Goal: Communication & Community: Answer question/provide support

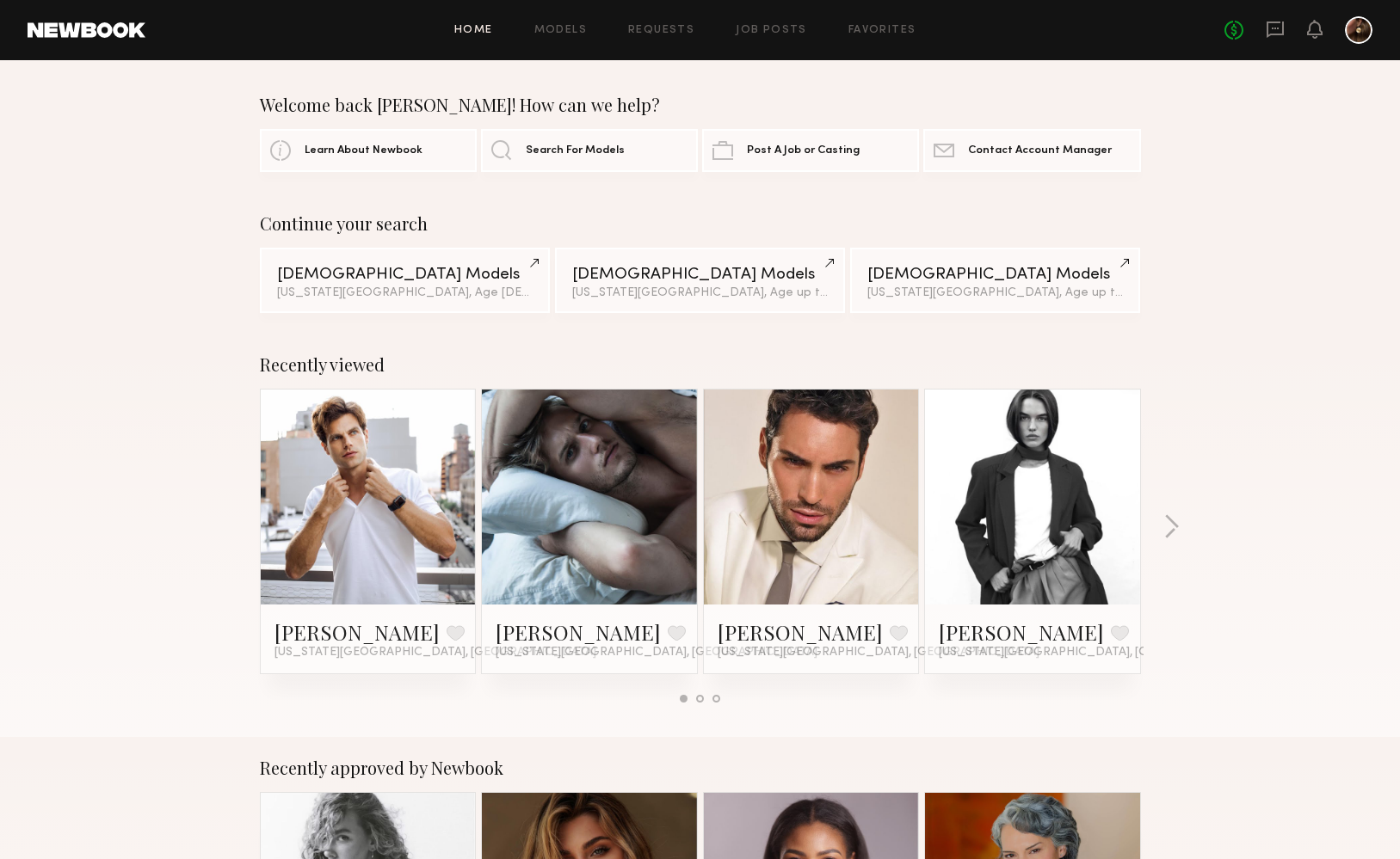
click at [1357, 30] on div at bounding box center [1358, 30] width 27 height 27
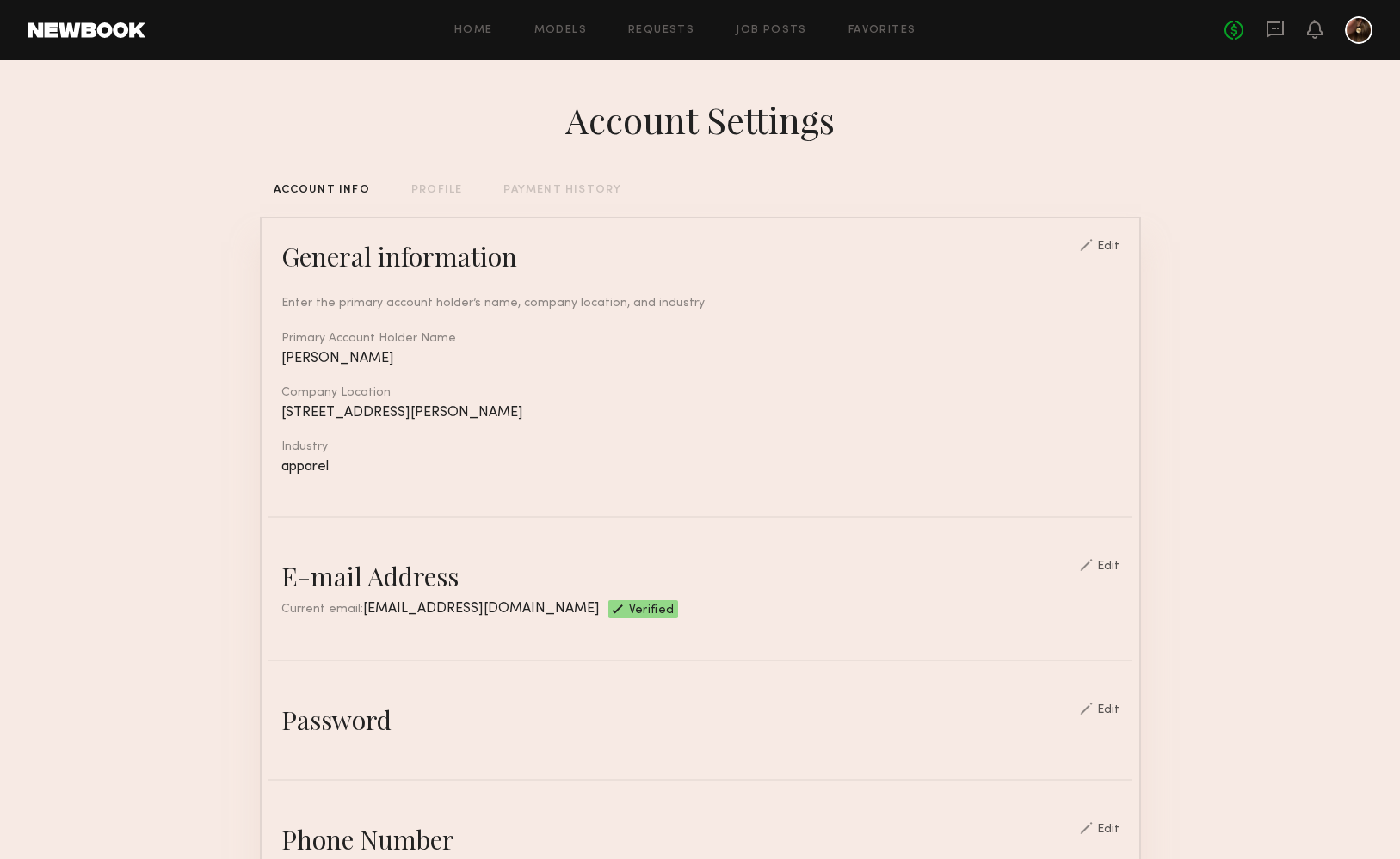
click at [1289, 32] on div "No fees up to $5,000" at bounding box center [1298, 30] width 148 height 27
click at [1276, 31] on icon at bounding box center [1274, 28] width 18 height 18
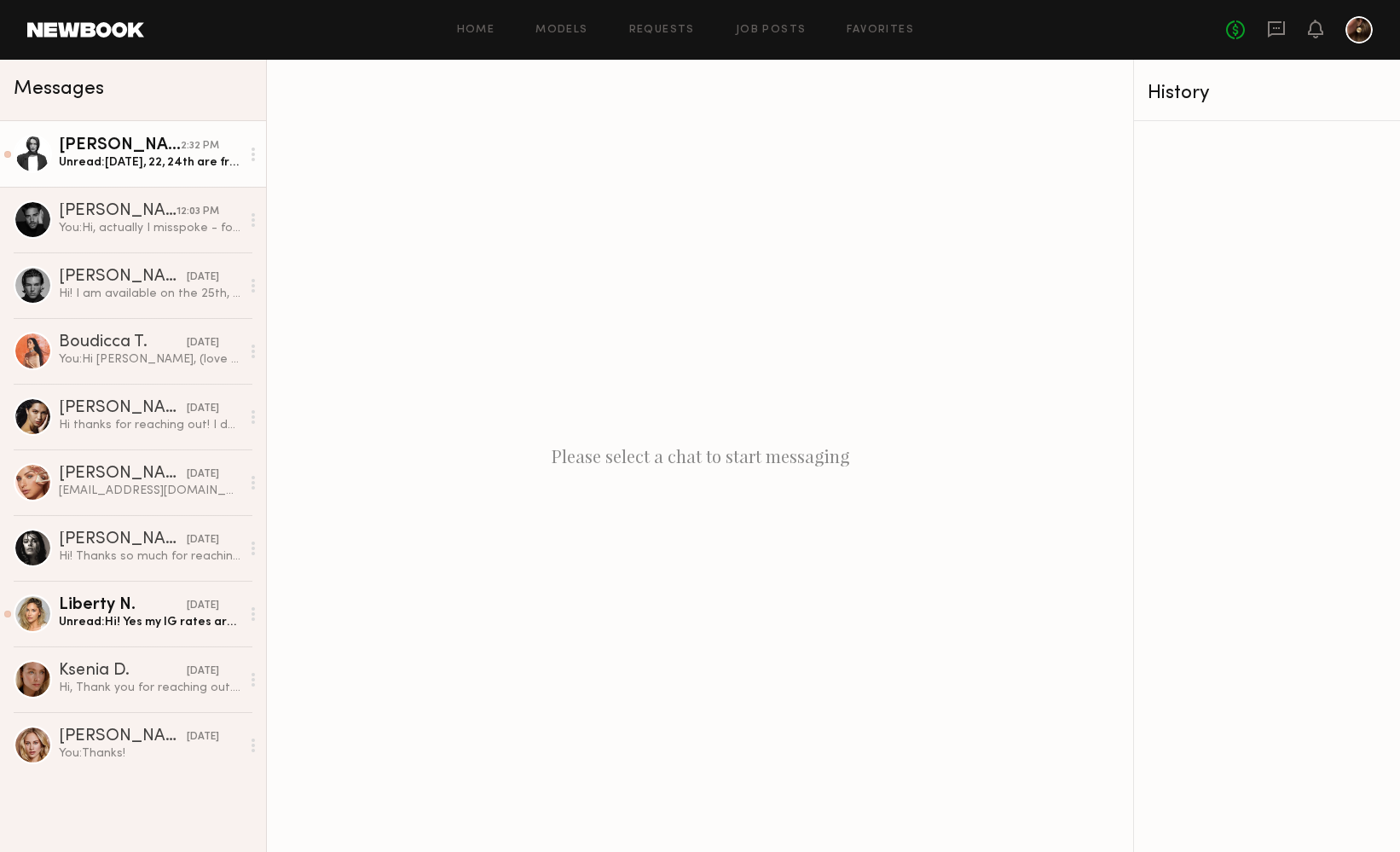
click at [130, 168] on div "Unread: Oct 17, 20, 22, 24th are free as of now!" at bounding box center [149, 162] width 182 height 17
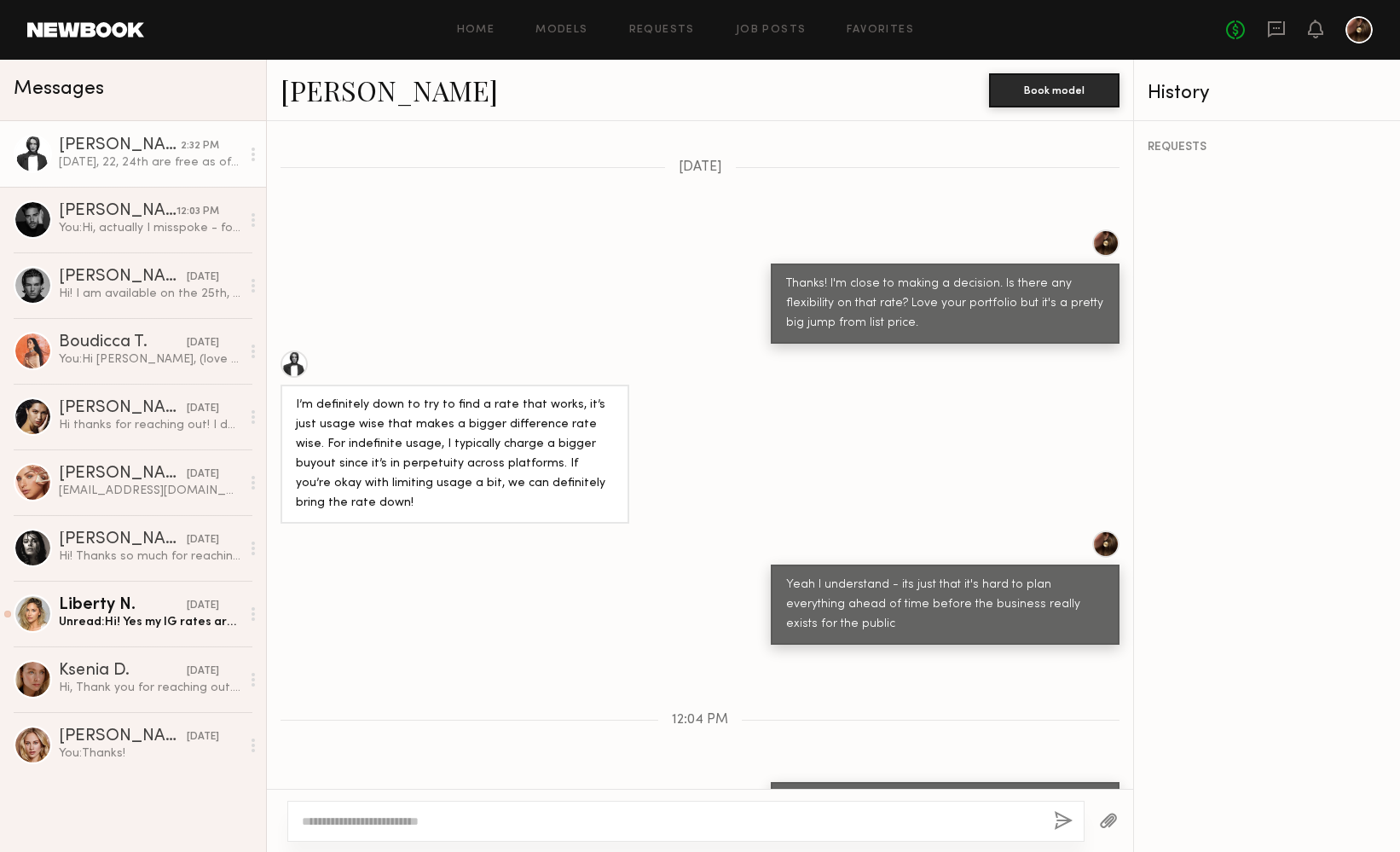
drag, startPoint x: 296, startPoint y: 754, endPoint x: 510, endPoint y: 757, distance: 214.0
click at [352, 108] on div "Delaney P. Book model" at bounding box center [700, 90] width 867 height 61
click at [352, 100] on link "[PERSON_NAME]" at bounding box center [388, 90] width 217 height 37
drag, startPoint x: 393, startPoint y: 755, endPoint x: 299, endPoint y: 754, distance: 94.0
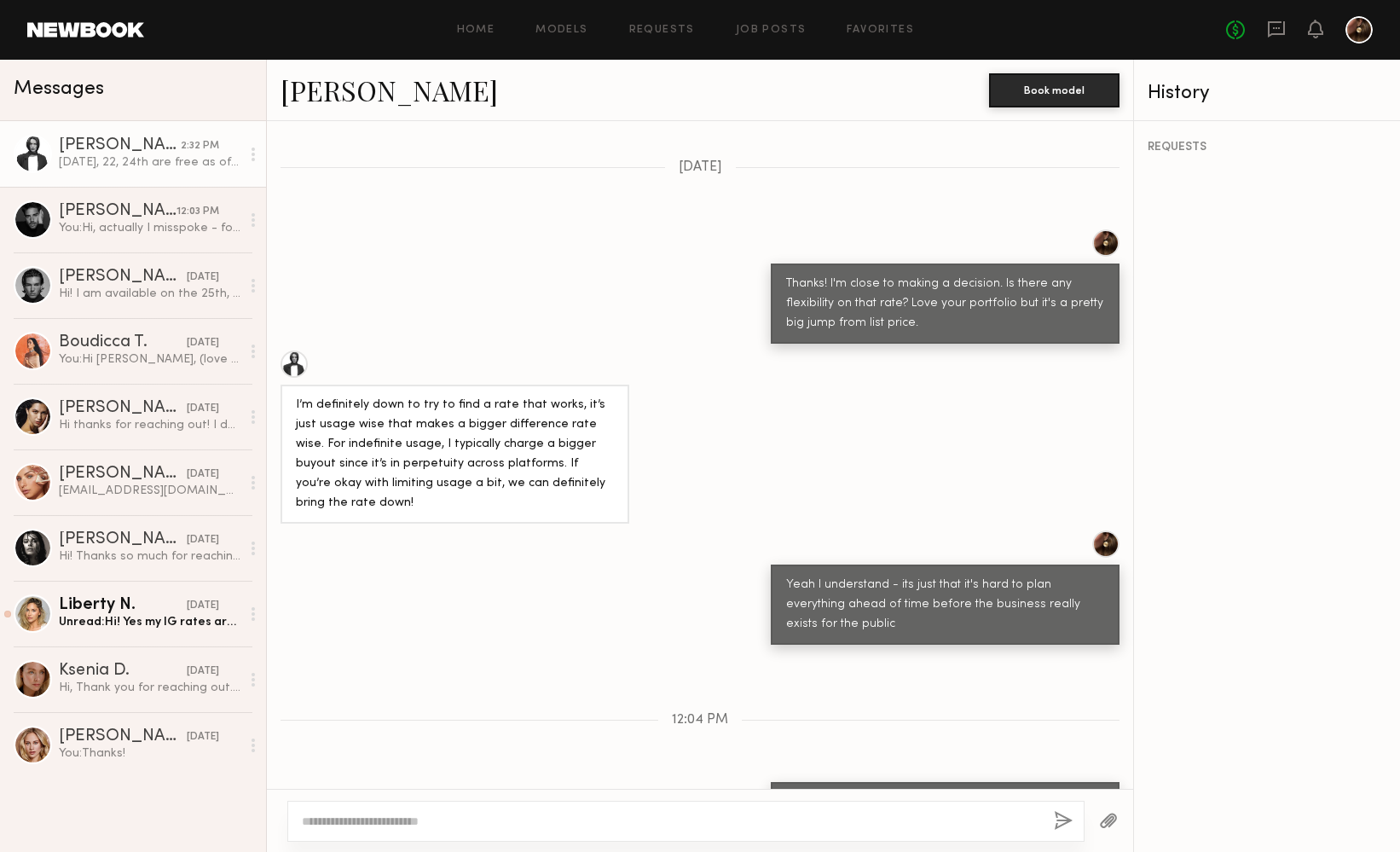
copy div "Oct 17, 20, 22, 24th"
drag, startPoint x: 500, startPoint y: 754, endPoint x: 297, endPoint y: 754, distance: 203.0
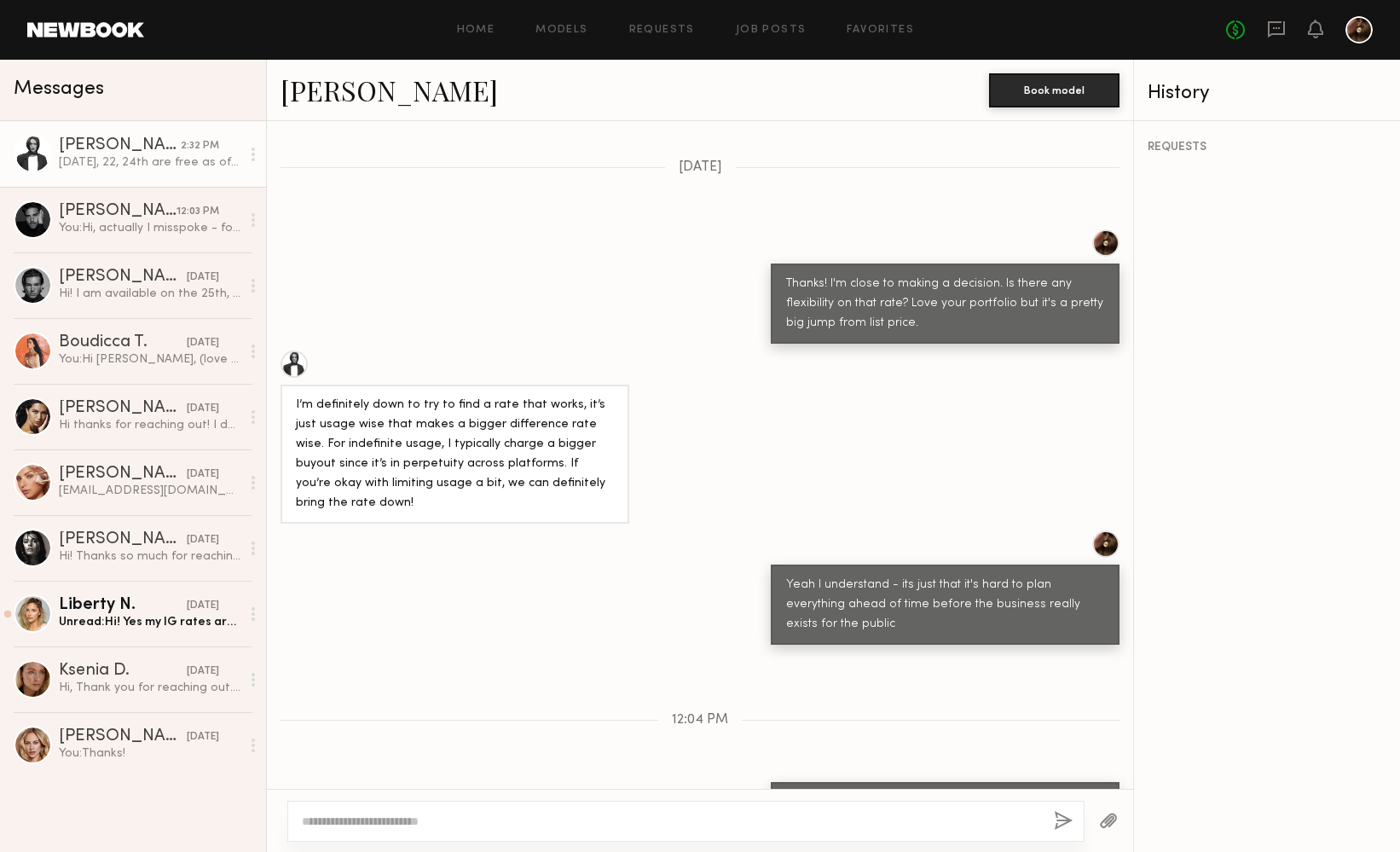
copy div "Oct 17, 20, 22, 24th are free as of now!"
click at [409, 556] on div "Keep direct messages professional and related only to paid job opportunities. M…" at bounding box center [700, 455] width 867 height 668
click at [431, 817] on textarea at bounding box center [671, 821] width 738 height 17
type textarea "**********"
click at [1063, 814] on button "button" at bounding box center [1063, 821] width 18 height 21
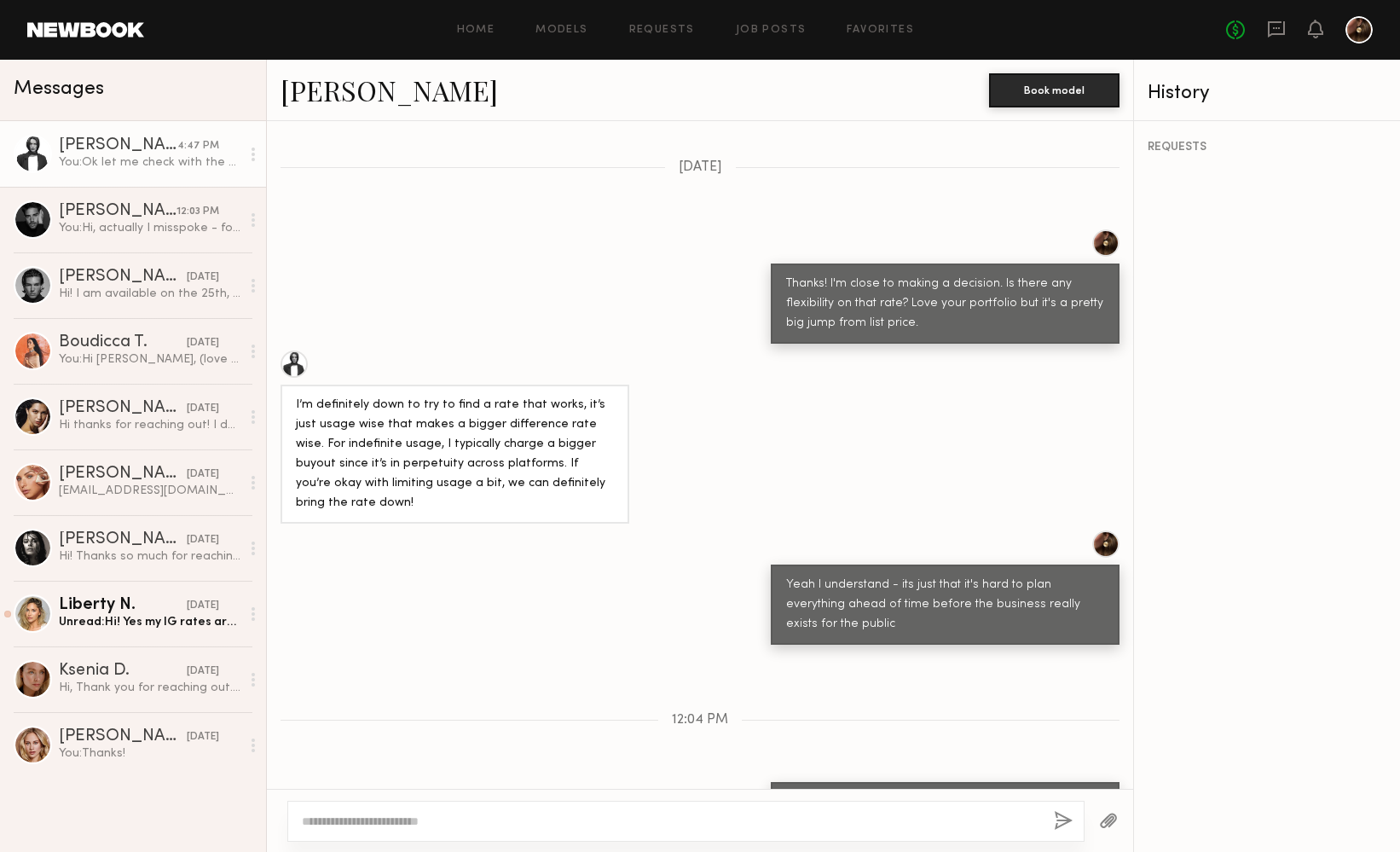
scroll to position [1706, 0]
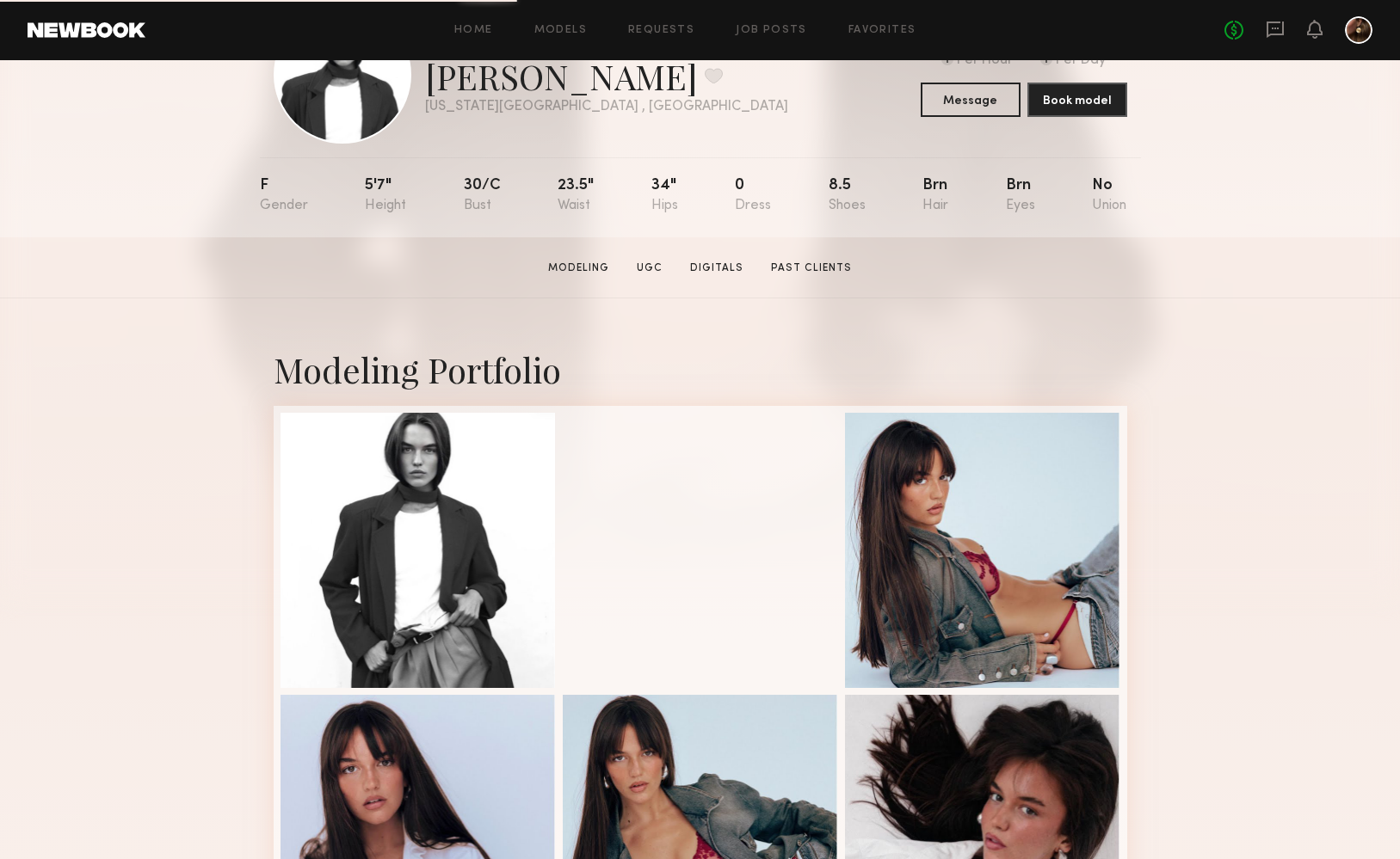
scroll to position [103, 0]
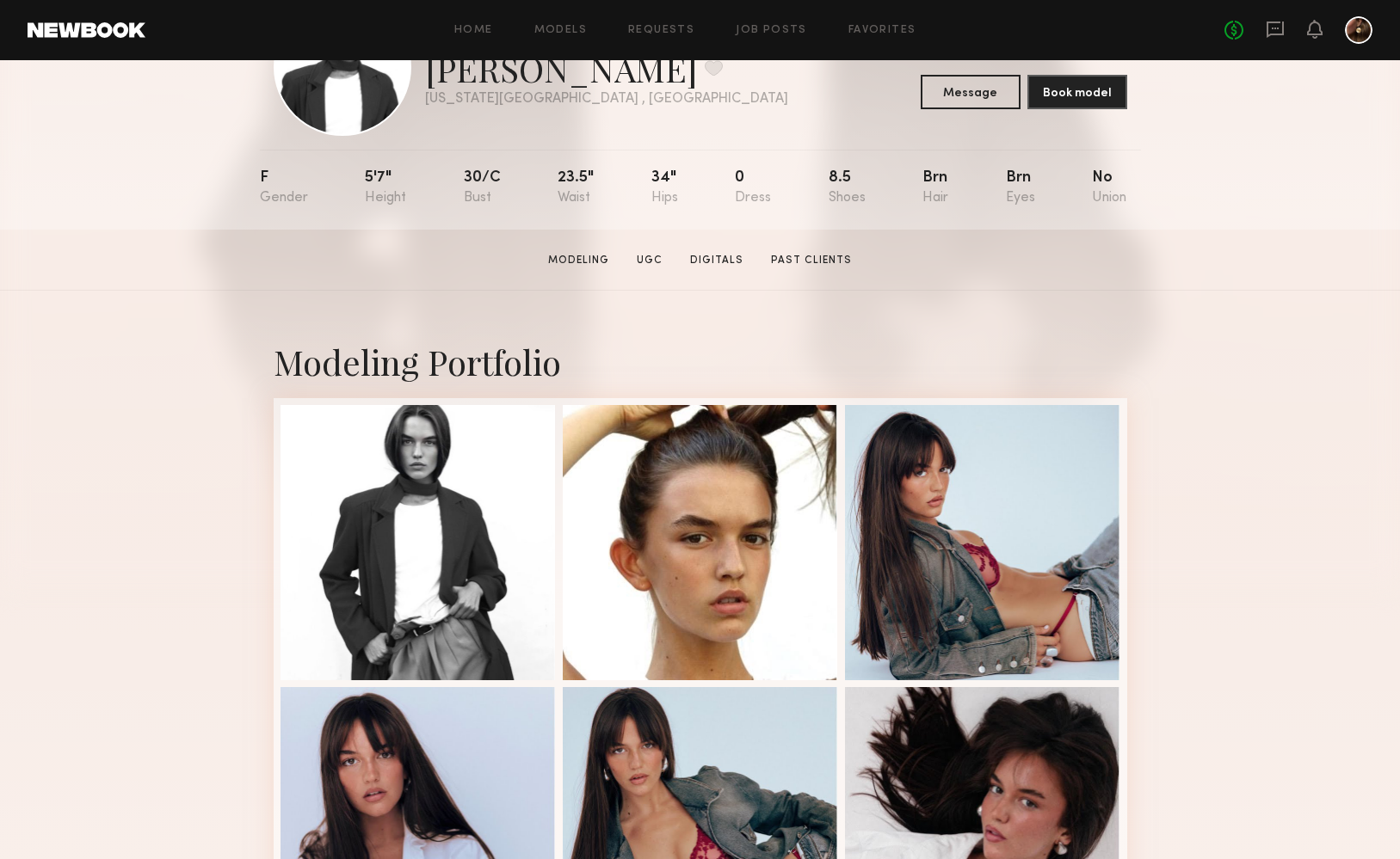
click at [712, 329] on div "Modeling Portfolio" at bounding box center [700, 654] width 853 height 727
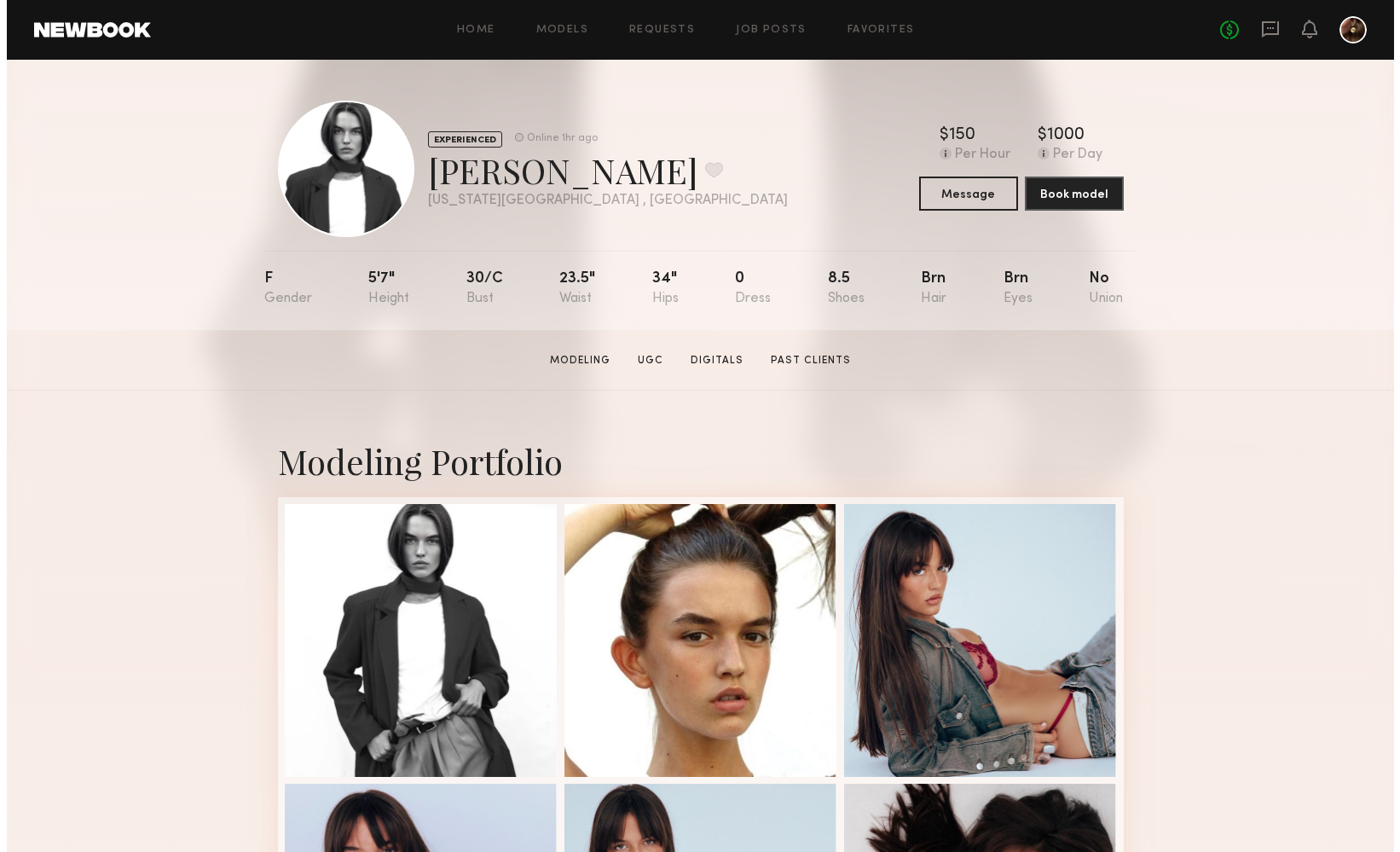
scroll to position [0, 0]
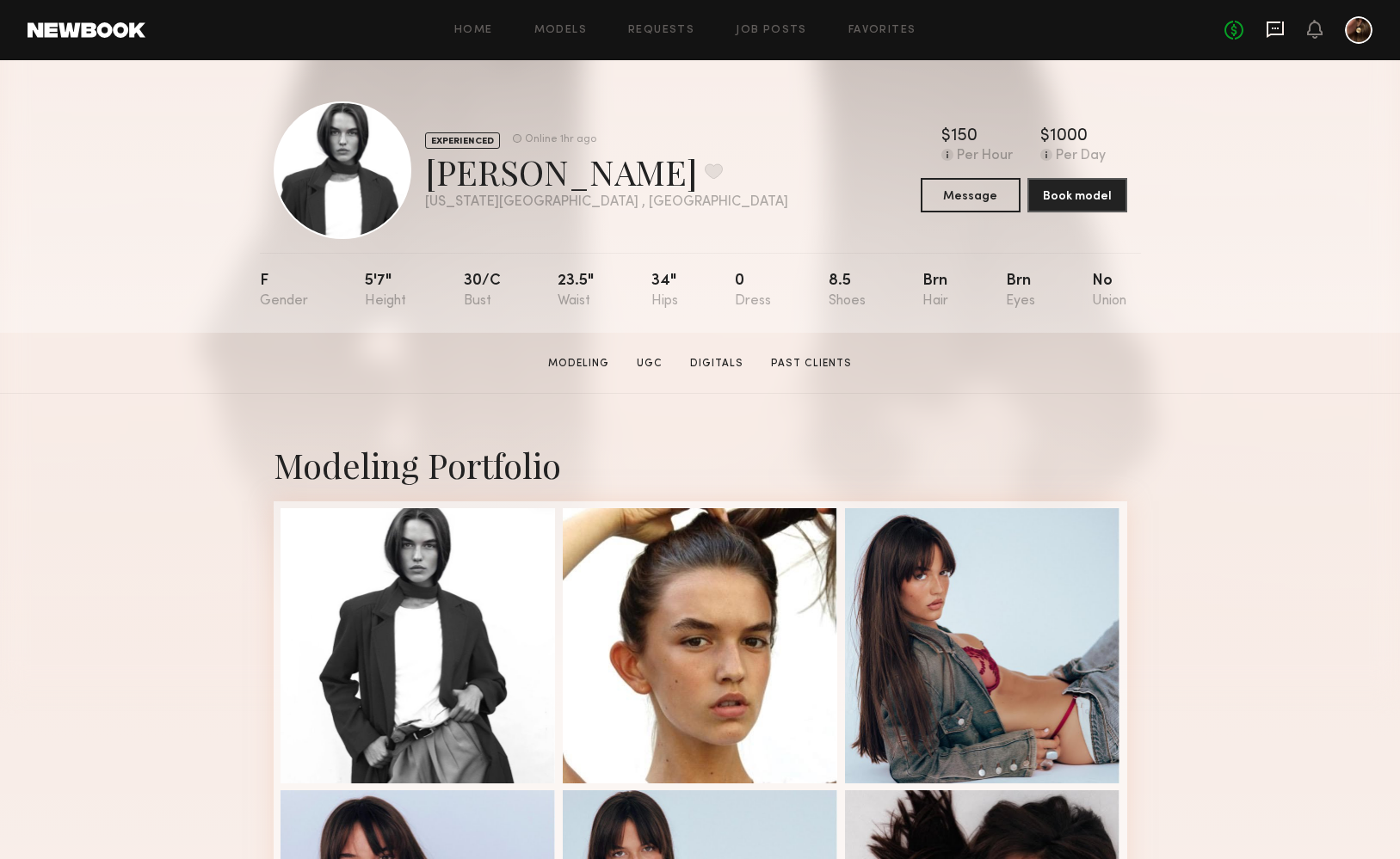
click at [1280, 26] on icon at bounding box center [1274, 28] width 18 height 18
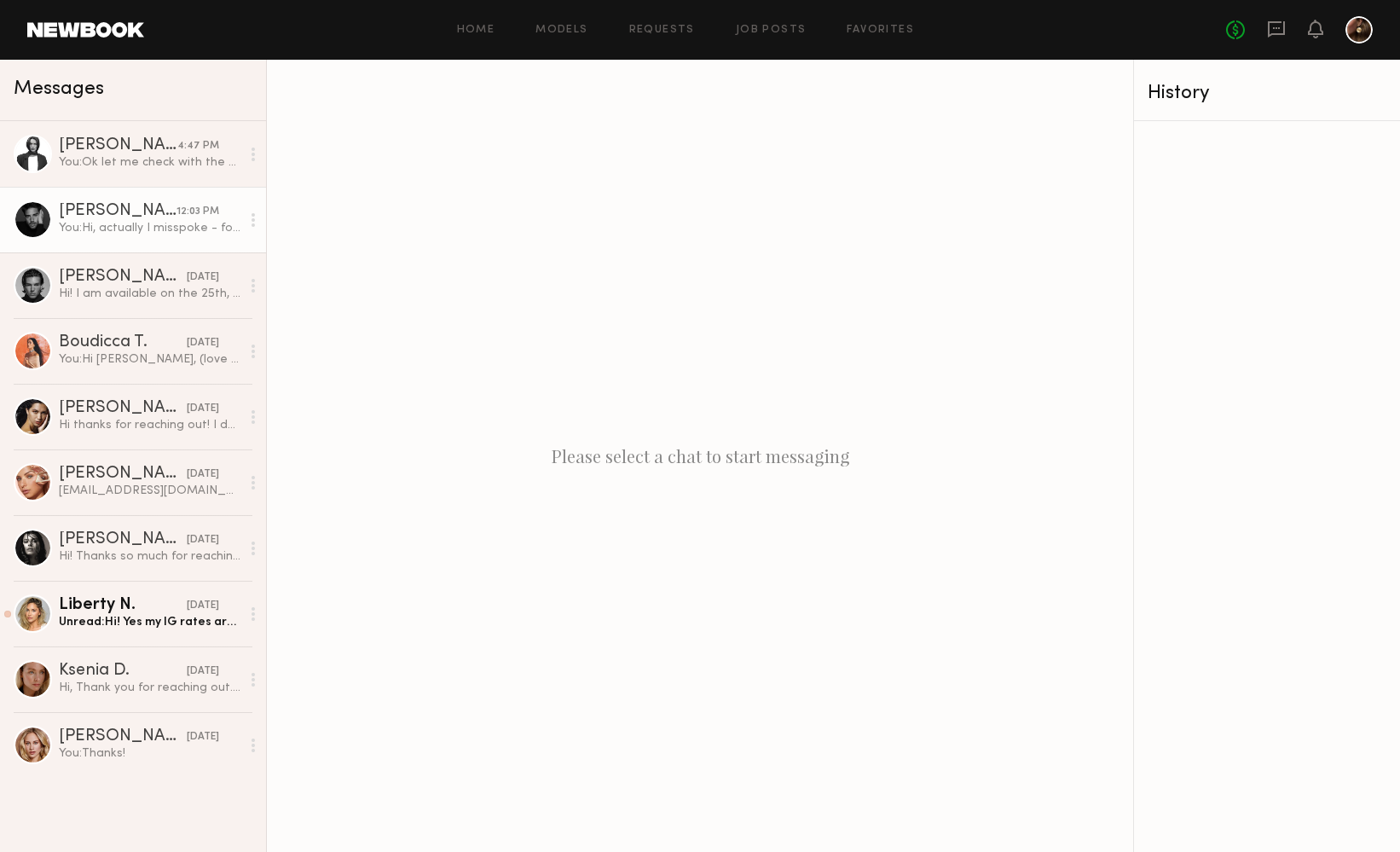
click at [150, 199] on link "[PERSON_NAME] 12:03 PM You: Hi, actually I misspoke - for our [DEMOGRAPHIC_DATA…" at bounding box center [133, 219] width 266 height 65
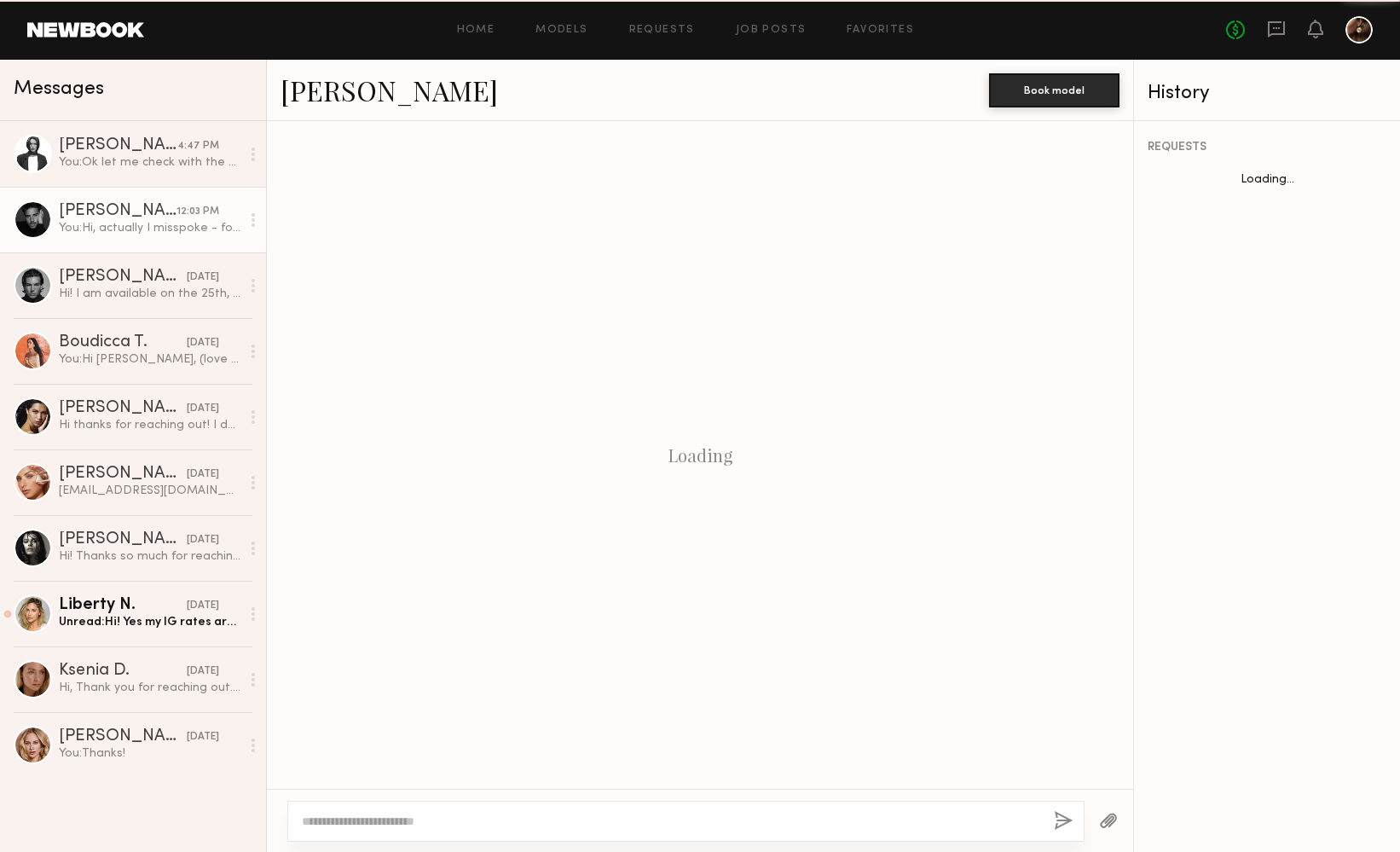
scroll to position [849, 0]
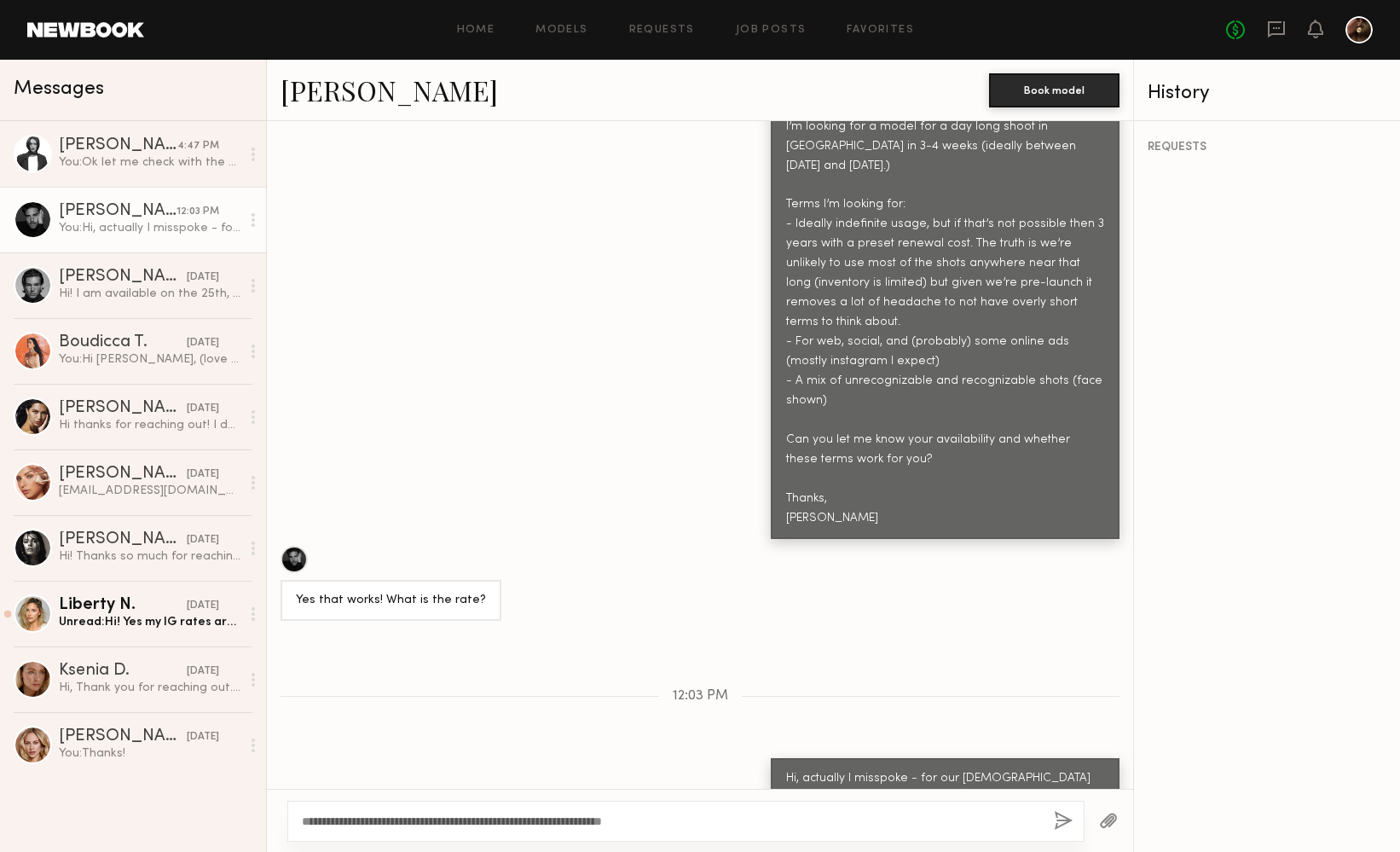
type textarea "**********"
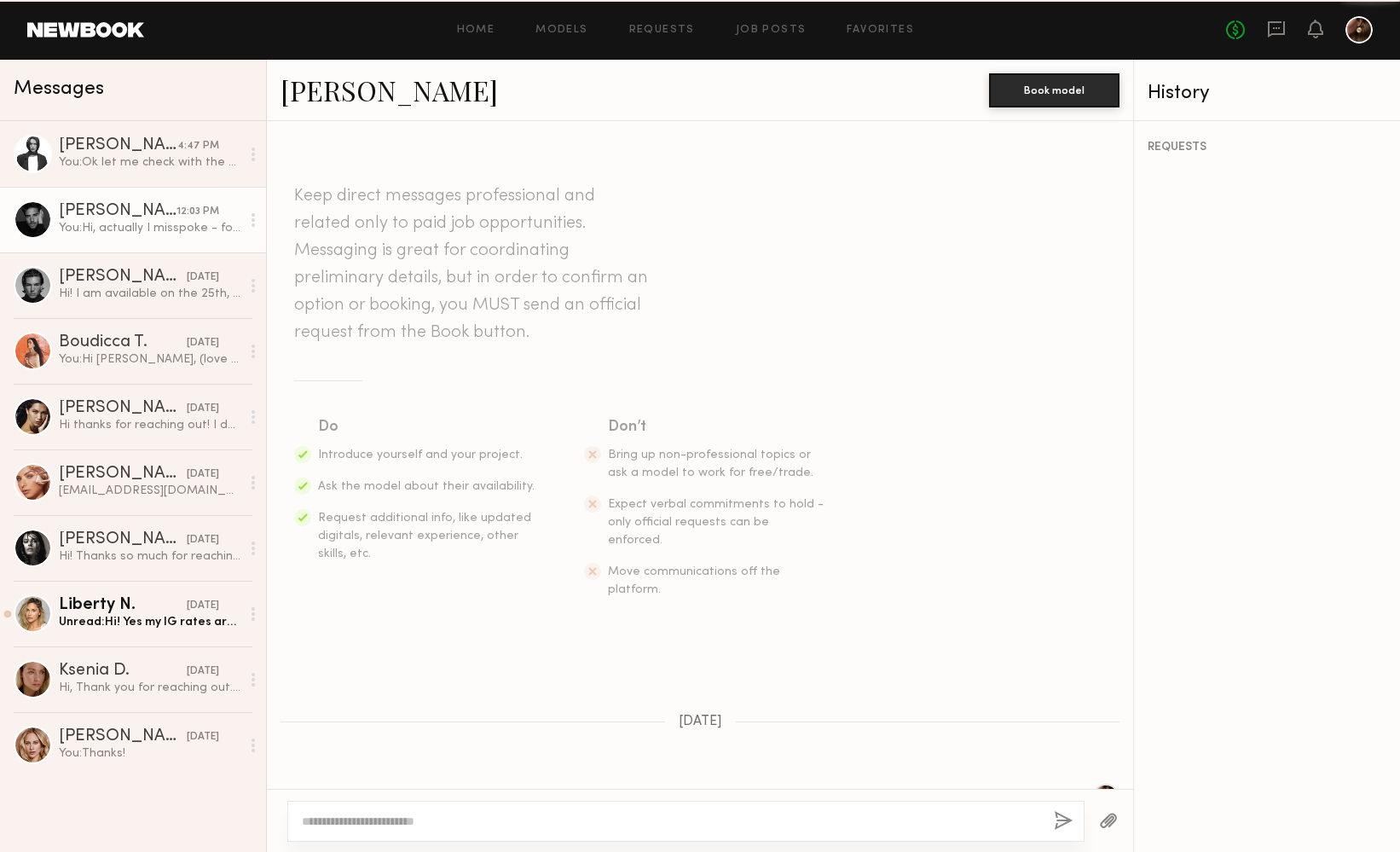
scroll to position [849, 0]
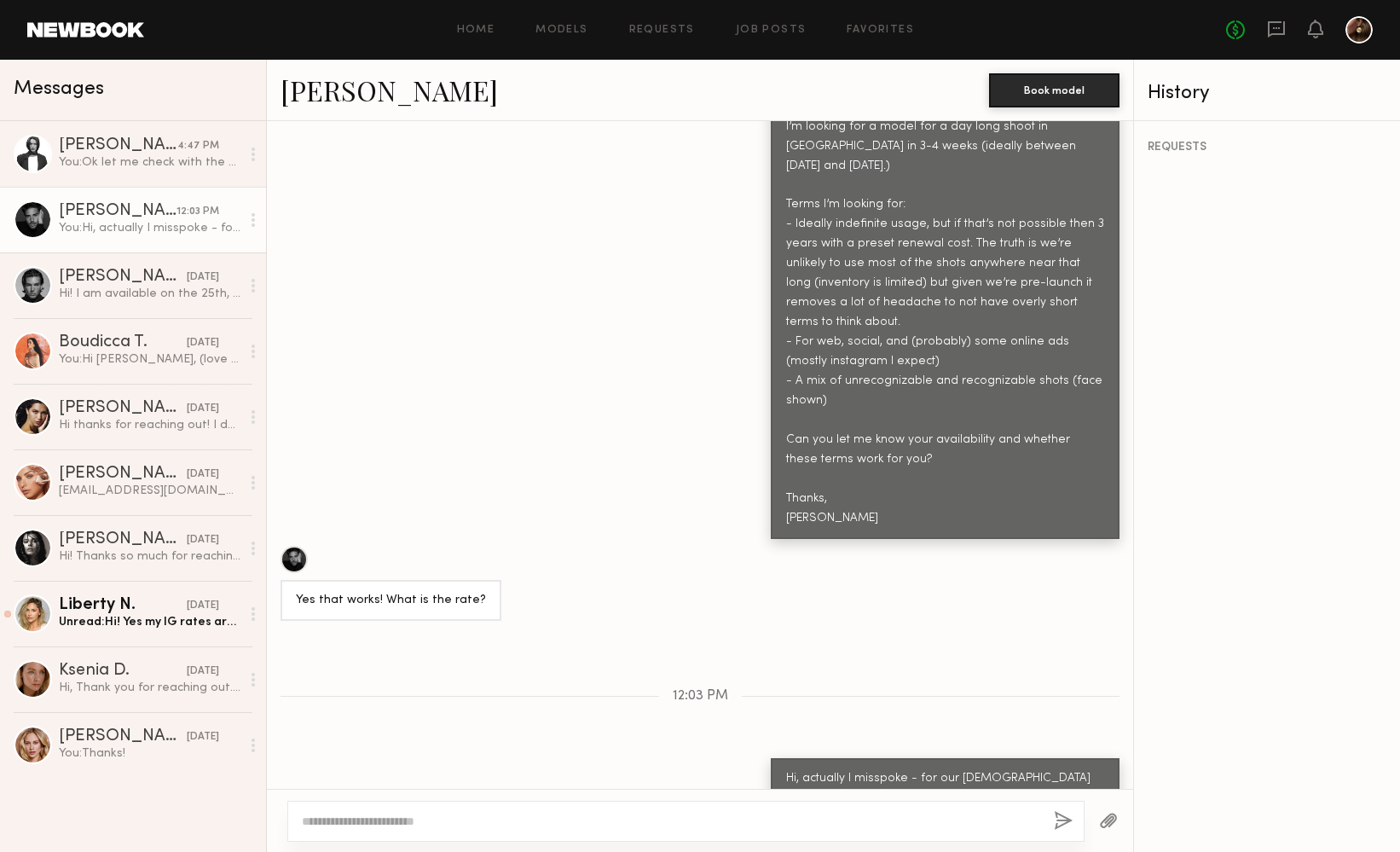
click at [616, 808] on div at bounding box center [685, 821] width 797 height 41
click at [613, 817] on textarea at bounding box center [671, 821] width 738 height 17
paste textarea "**********"
type textarea "**********"
click at [1058, 821] on button "button" at bounding box center [1063, 821] width 18 height 21
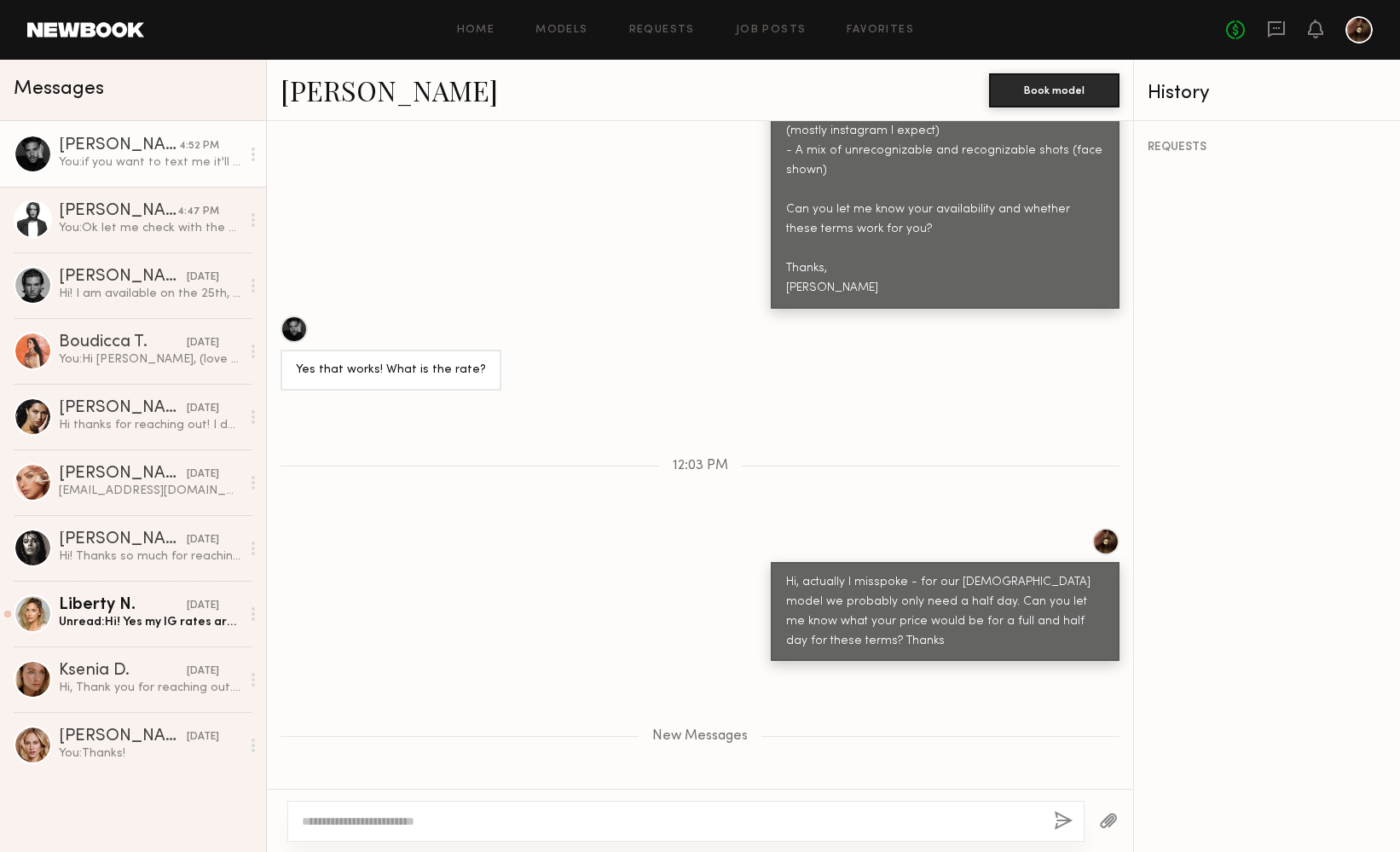
scroll to position [1182, 0]
